Goal: Task Accomplishment & Management: Complete application form

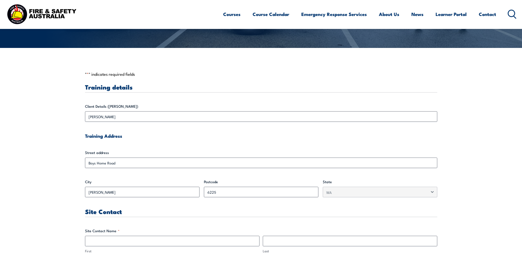
scroll to position [110, 0]
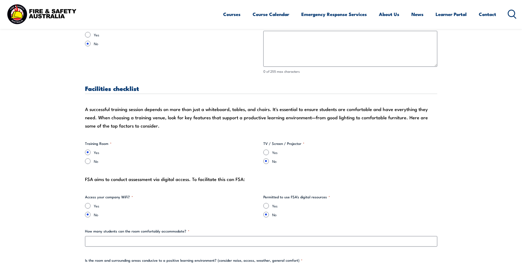
scroll to position [551, 0]
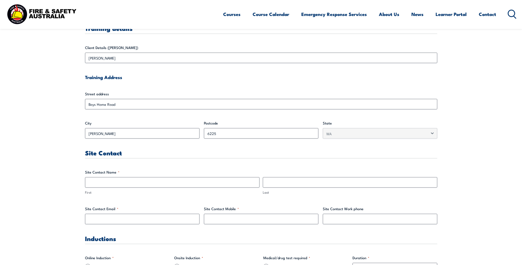
scroll to position [169, 0]
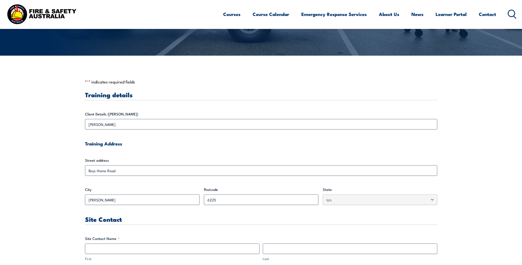
scroll to position [138, 0]
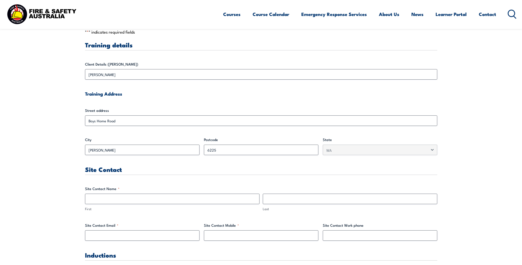
scroll to position [165, 0]
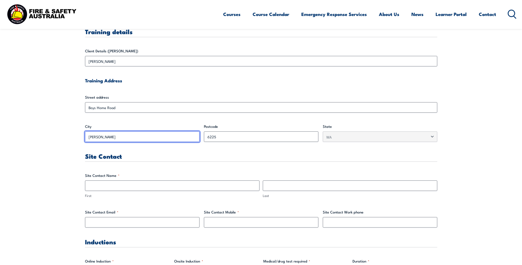
click at [110, 137] on input "[PERSON_NAME]" at bounding box center [142, 136] width 115 height 10
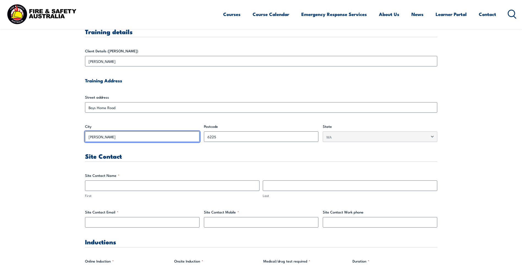
click at [107, 137] on input "[PERSON_NAME]" at bounding box center [142, 136] width 115 height 10
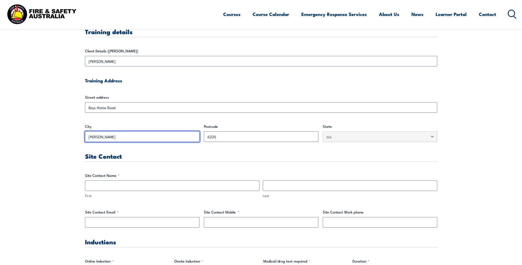
click at [107, 137] on input "[PERSON_NAME]" at bounding box center [142, 136] width 115 height 10
drag, startPoint x: 107, startPoint y: 137, endPoint x: 80, endPoint y: 148, distance: 29.5
click at [112, 131] on input "[PERSON_NAME]" at bounding box center [142, 136] width 115 height 10
click at [112, 133] on input "[PERSON_NAME]" at bounding box center [142, 136] width 115 height 10
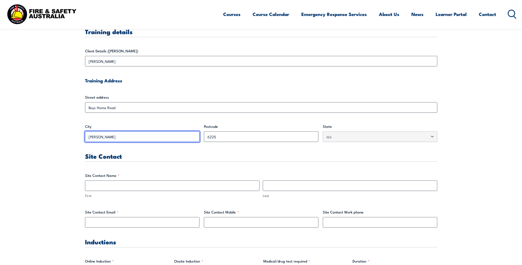
click at [112, 133] on input "[PERSON_NAME]" at bounding box center [142, 136] width 115 height 10
drag, startPoint x: 112, startPoint y: 133, endPoint x: 107, endPoint y: 138, distance: 6.4
click at [107, 138] on input "[PERSON_NAME]" at bounding box center [142, 136] width 115 height 10
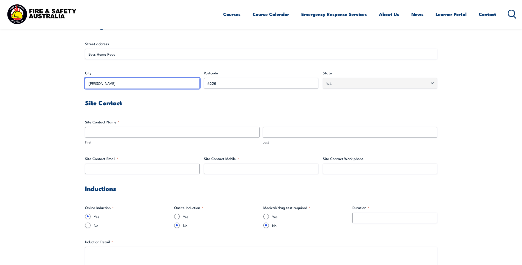
scroll to position [220, 0]
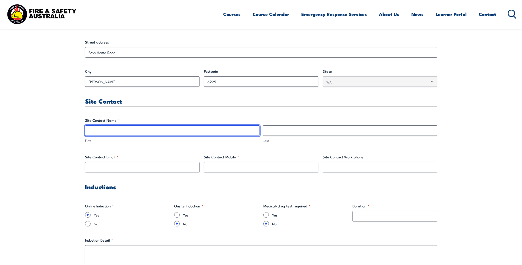
click at [109, 128] on input "First" at bounding box center [172, 130] width 175 height 10
click at [140, 126] on input "[PERSON_NAME]" at bounding box center [172, 130] width 175 height 10
type input "[PERSON_NAME]"
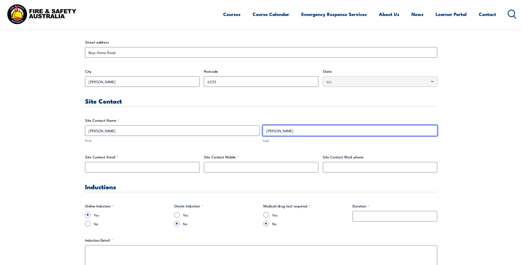
type input "[PERSON_NAME]"
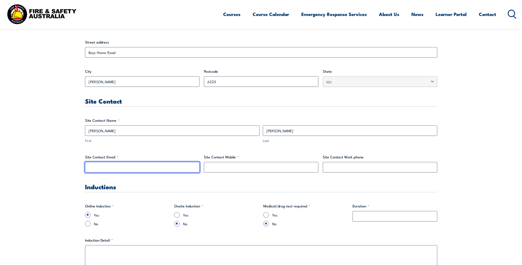
click at [136, 168] on input "Site Contact Email *" at bounding box center [142, 167] width 115 height 10
paste input "[PERSON_NAME][EMAIL_ADDRESS][PERSON_NAME][DOMAIN_NAME]"
type input "[PERSON_NAME][EMAIL_ADDRESS][PERSON_NAME][DOMAIN_NAME]"
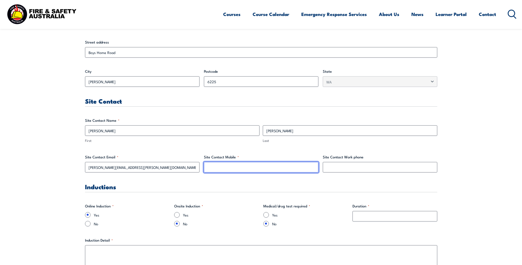
click at [241, 166] on input "Site Contact Mobile *" at bounding box center [261, 167] width 115 height 10
click at [213, 166] on input "Site Contact Mobile *" at bounding box center [261, 167] width 115 height 10
paste input "[PHONE_NUMBER]"
type input "[PHONE_NUMBER]"
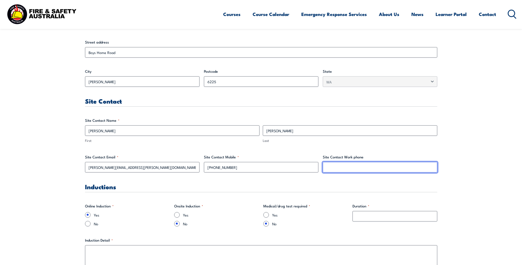
click at [344, 169] on input "Site Contact Work phone" at bounding box center [380, 167] width 115 height 10
click at [346, 168] on input "Site Contact Work phone" at bounding box center [380, 167] width 115 height 10
paste input "[PHONE_NUMBER]"
type input "[PHONE_NUMBER]"
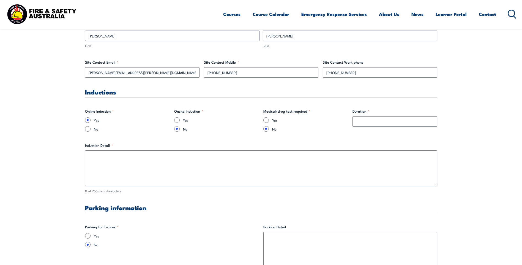
scroll to position [330, 0]
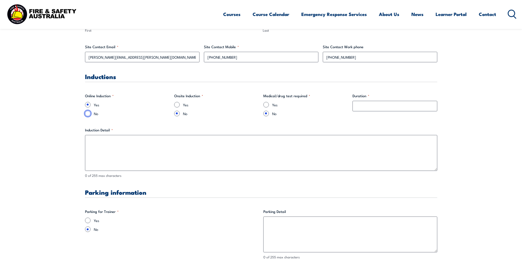
click at [90, 115] on input "No" at bounding box center [88, 114] width 6 height 6
radio input "true"
click at [408, 106] on input "Duration *" at bounding box center [395, 106] width 85 height 10
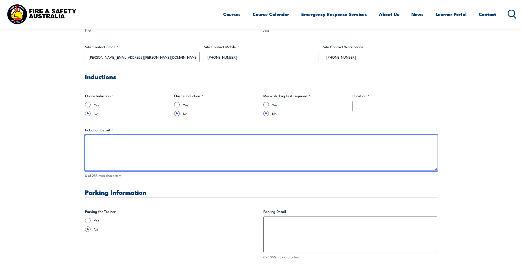
click at [201, 157] on textarea "Induction Detail *" at bounding box center [261, 153] width 353 height 36
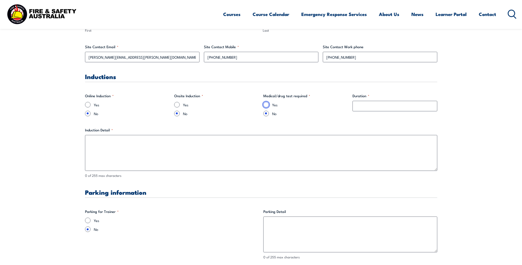
click at [267, 105] on input "Yes" at bounding box center [267, 105] width 6 height 6
radio input "true"
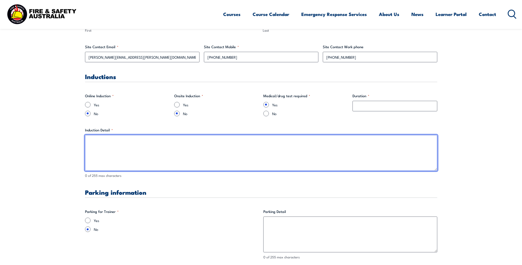
click at [266, 148] on textarea "Induction Detail *" at bounding box center [261, 153] width 353 height 36
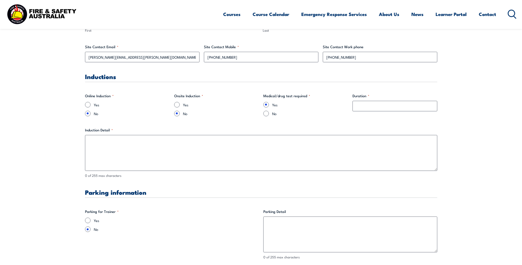
click at [386, 112] on div "Duration *" at bounding box center [395, 104] width 85 height 23
click at [387, 109] on input "Duration *" at bounding box center [395, 106] width 85 height 10
type input "10 mins"
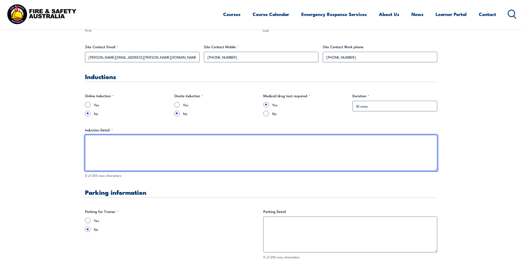
click at [156, 148] on textarea "Induction Detail *" at bounding box center [261, 153] width 353 height 36
drag, startPoint x: 124, startPoint y: 143, endPoint x: 120, endPoint y: 140, distance: 5.2
drag, startPoint x: 135, startPoint y: 140, endPoint x: 148, endPoint y: 142, distance: 12.5
type textarea "No site induction require as trainer will attend as a visitor."
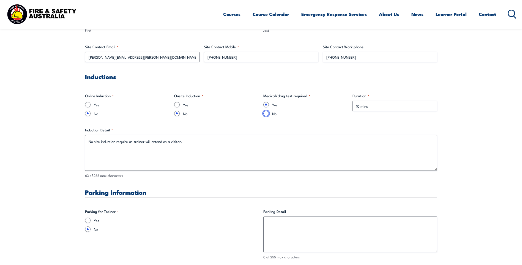
click at [267, 113] on input "No" at bounding box center [267, 114] width 6 height 6
radio input "true"
click at [392, 105] on input "10 mins" at bounding box center [395, 106] width 85 height 10
click at [393, 105] on input "10 mins" at bounding box center [395, 106] width 85 height 10
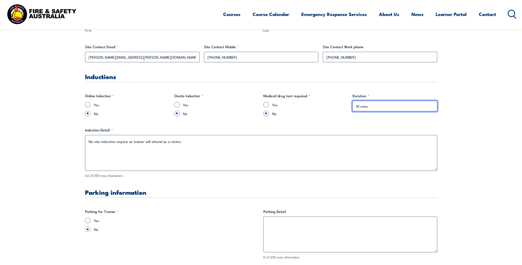
click at [393, 105] on input "10 mins" at bounding box center [395, 106] width 85 height 10
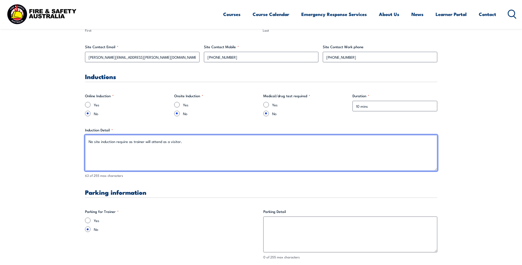
click at [238, 143] on textarea "No site induction require as trainer will attend as a visitor." at bounding box center [261, 153] width 353 height 36
click at [326, 143] on textarea "No site induction require as trainer will attend as a visitor. Medical/drug tes…" at bounding box center [261, 153] width 353 height 36
drag, startPoint x: 315, startPoint y: 141, endPoint x: 276, endPoint y: 141, distance: 39.4
click at [276, 141] on textarea "No site induction require as trainer will attend as a visitor. Medical/drug tes…" at bounding box center [261, 153] width 353 height 36
paste textarea "Alcohol testing is a condition of site entry"
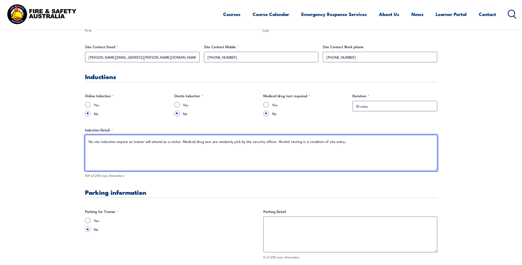
type textarea "No site induction require as trainer will attend as a visitor. Medical/drug tes…"
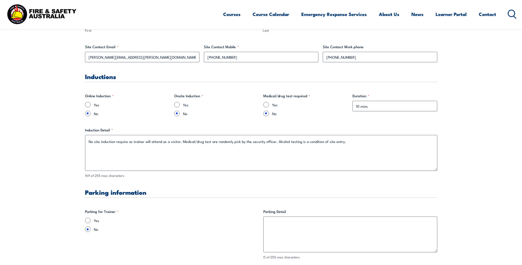
drag, startPoint x: 467, startPoint y: 195, endPoint x: 441, endPoint y: 184, distance: 28.9
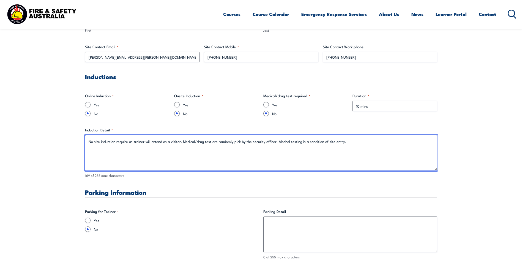
drag, startPoint x: 88, startPoint y: 142, endPoint x: 346, endPoint y: 150, distance: 259.0
click at [346, 150] on textarea "No site induction require as trainer will attend as a visitor. Medical/drug tes…" at bounding box center [261, 153] width 353 height 36
click at [131, 142] on textarea "No site induction require as trainer will attend as a visitor. Medical/drug tes…" at bounding box center [261, 153] width 353 height 36
drag, startPoint x: 340, startPoint y: 142, endPoint x: 344, endPoint y: 142, distance: 4.1
click at [340, 142] on textarea "No site induction require as trainer will attend as a visitor. Medical/drug tes…" at bounding box center [261, 153] width 353 height 36
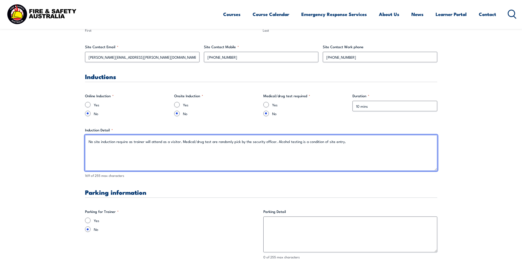
drag, startPoint x: 348, startPoint y: 142, endPoint x: 89, endPoint y: 142, distance: 259.1
click at [89, 142] on textarea "No site induction require as trainer will attend as a visitor. Medical/drug tes…" at bounding box center [261, 153] width 353 height 36
paste textarea "No site induction is required as the trainer will be attending as a visitor. Pl…"
type textarea "No site induction is required as the trainer will be attending as a visitor. Pl…"
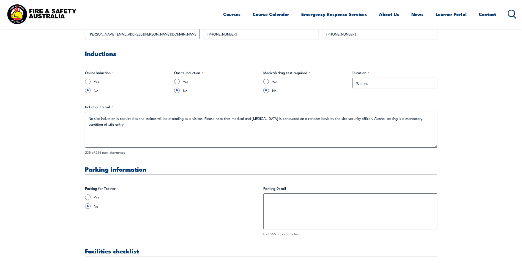
scroll to position [386, 0]
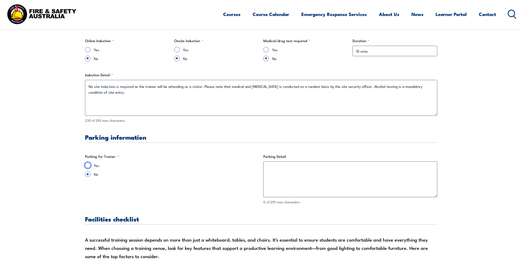
click at [88, 165] on input "Yes" at bounding box center [88, 165] width 6 height 6
radio input "true"
click at [147, 175] on label "No" at bounding box center [176, 174] width 165 height 6
click at [91, 175] on input "No" at bounding box center [88, 174] width 6 height 6
radio input "true"
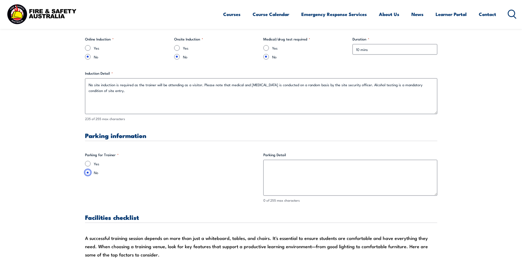
scroll to position [413, 0]
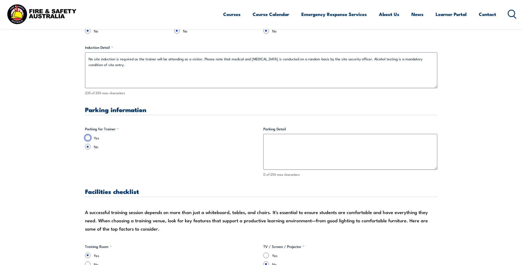
click at [89, 138] on input "Yes" at bounding box center [88, 138] width 6 height 6
radio input "true"
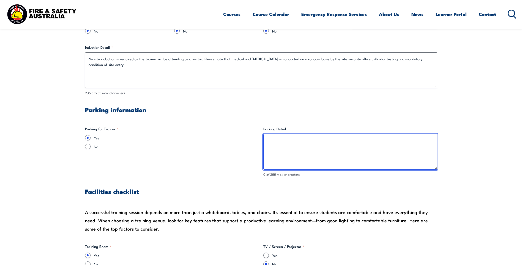
click at [367, 141] on textarea "Parking Detail" at bounding box center [351, 152] width 174 height 36
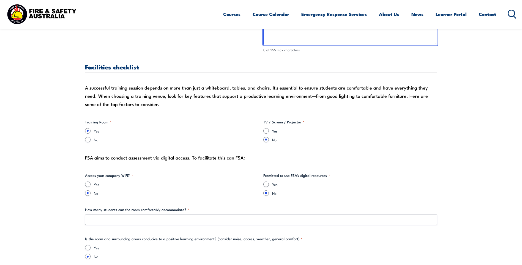
scroll to position [551, 0]
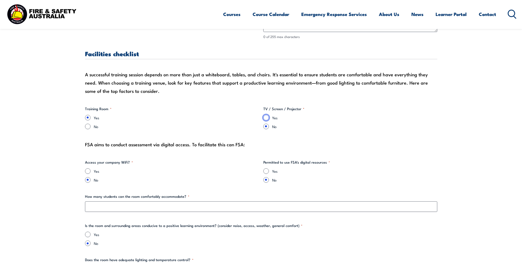
click at [266, 118] on input "Yes" at bounding box center [267, 118] width 6 height 6
radio input "true"
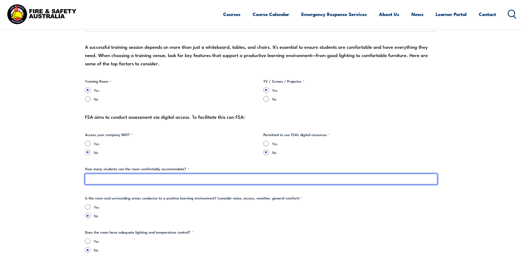
click at [159, 176] on input "How many students can the room comfortably accommodate? *" at bounding box center [261, 179] width 353 height 10
type input "A"
type input "a"
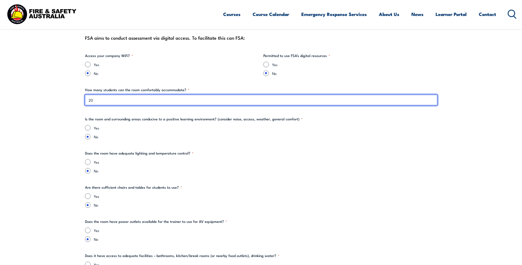
scroll to position [661, 0]
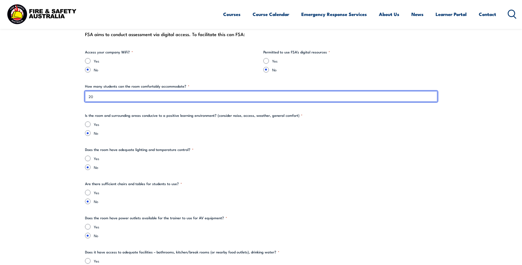
type input "20"
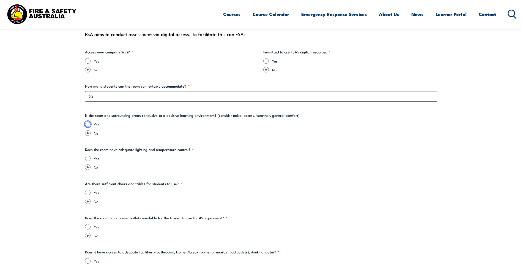
click at [87, 124] on input "Yes" at bounding box center [88, 124] width 6 height 6
radio input "true"
click at [86, 159] on input "Yes" at bounding box center [88, 159] width 6 height 6
radio input "true"
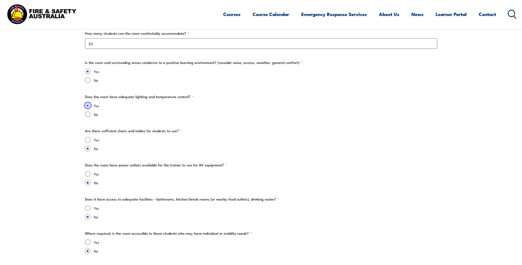
scroll to position [716, 0]
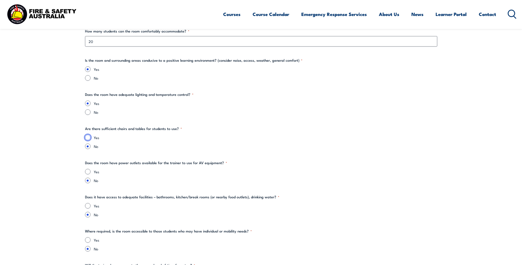
click at [88, 138] on input "Yes" at bounding box center [88, 138] width 6 height 6
radio input "true"
click at [89, 171] on input "Yes" at bounding box center [88, 172] width 6 height 6
radio input "true"
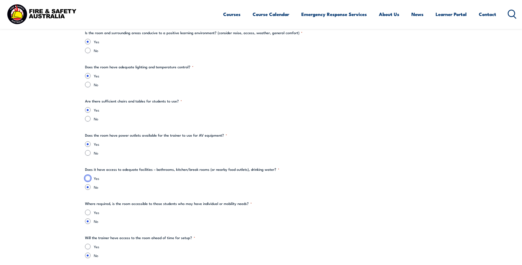
click at [90, 178] on input "Yes" at bounding box center [88, 178] width 6 height 6
radio input "true"
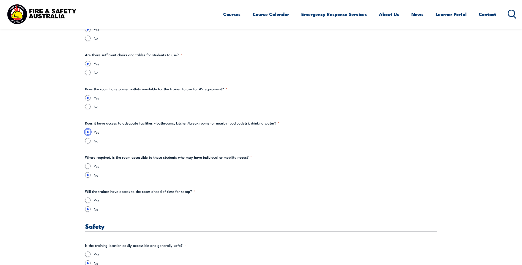
scroll to position [826, 0]
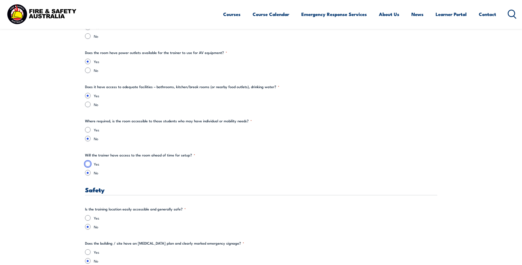
click at [90, 163] on input "Yes" at bounding box center [88, 164] width 6 height 6
radio input "true"
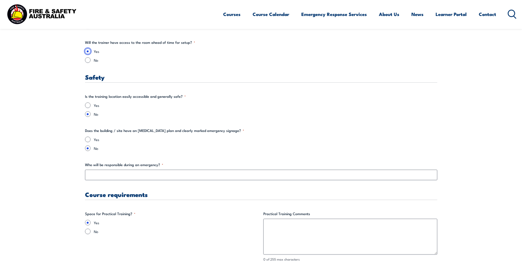
scroll to position [948, 0]
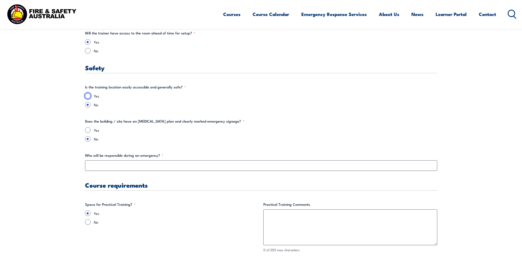
click at [86, 96] on input "Yes" at bounding box center [88, 96] width 6 height 6
radio input "true"
click at [89, 129] on input "Yes" at bounding box center [88, 130] width 6 height 6
radio input "true"
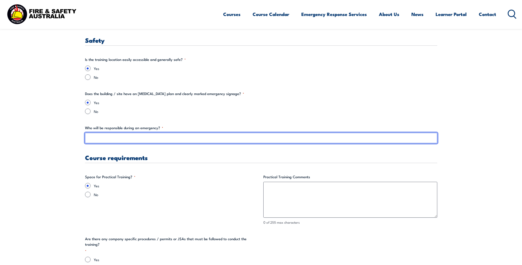
drag, startPoint x: 104, startPoint y: 140, endPoint x: 226, endPoint y: 138, distance: 122.3
click at [104, 139] on input "Who will be responsible during an emergency? *" at bounding box center [261, 138] width 353 height 10
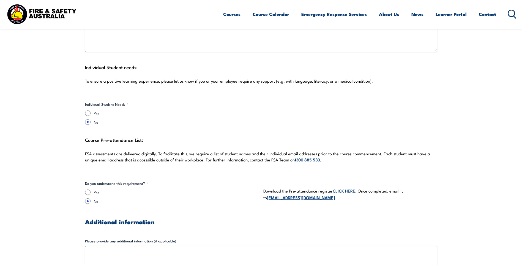
scroll to position [1499, 0]
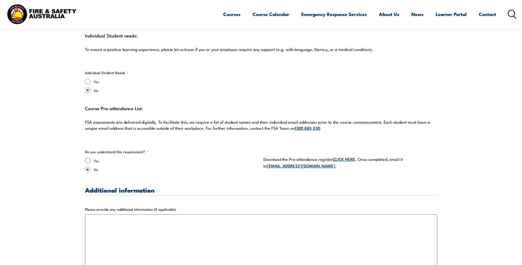
type input "[PERSON_NAME]"
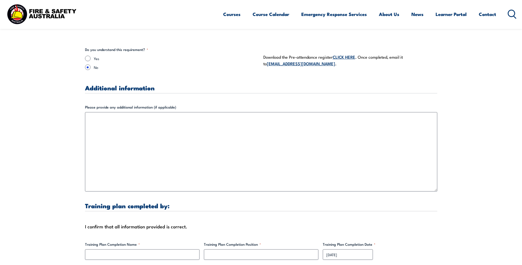
scroll to position [1526, 0]
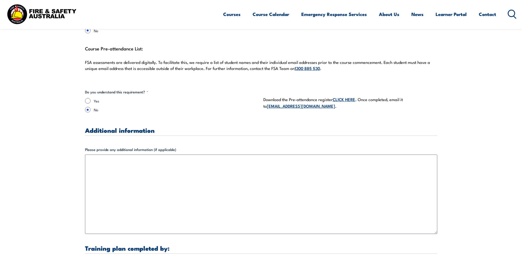
scroll to position [1582, 0]
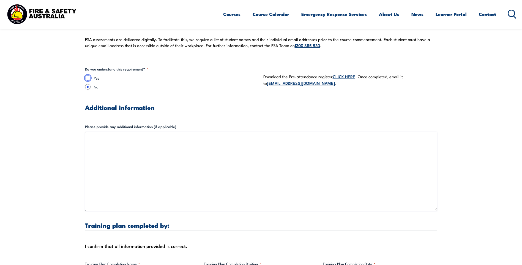
click at [87, 75] on input "Yes" at bounding box center [88, 78] width 6 height 6
radio input "true"
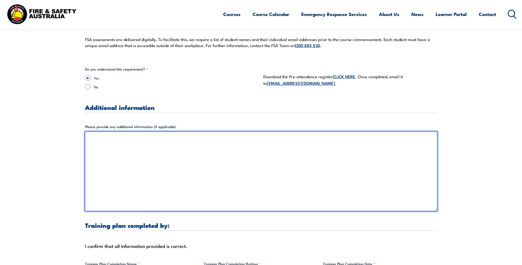
click at [151, 161] on textarea "Please provide any additional information (if applicable)" at bounding box center [261, 171] width 353 height 79
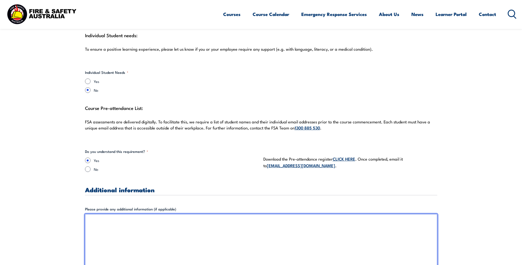
scroll to position [1499, 0]
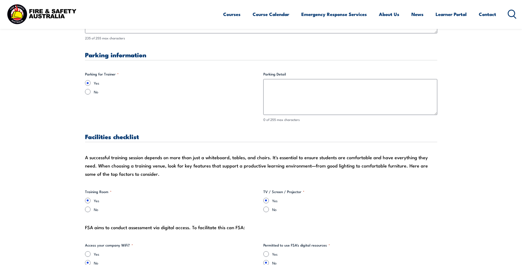
scroll to position [397, 0]
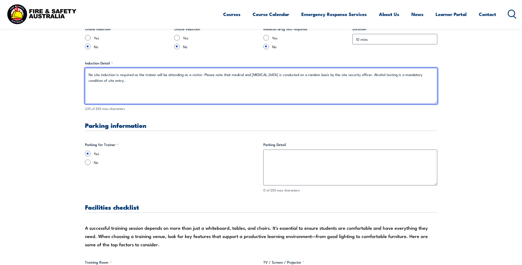
drag, startPoint x: 118, startPoint y: 82, endPoint x: 86, endPoint y: 75, distance: 32.7
click at [86, 75] on textarea "No site induction is required as the trainer will be attending as a visitor. Pl…" at bounding box center [261, 86] width 353 height 36
